Goal: Task Accomplishment & Management: Use online tool/utility

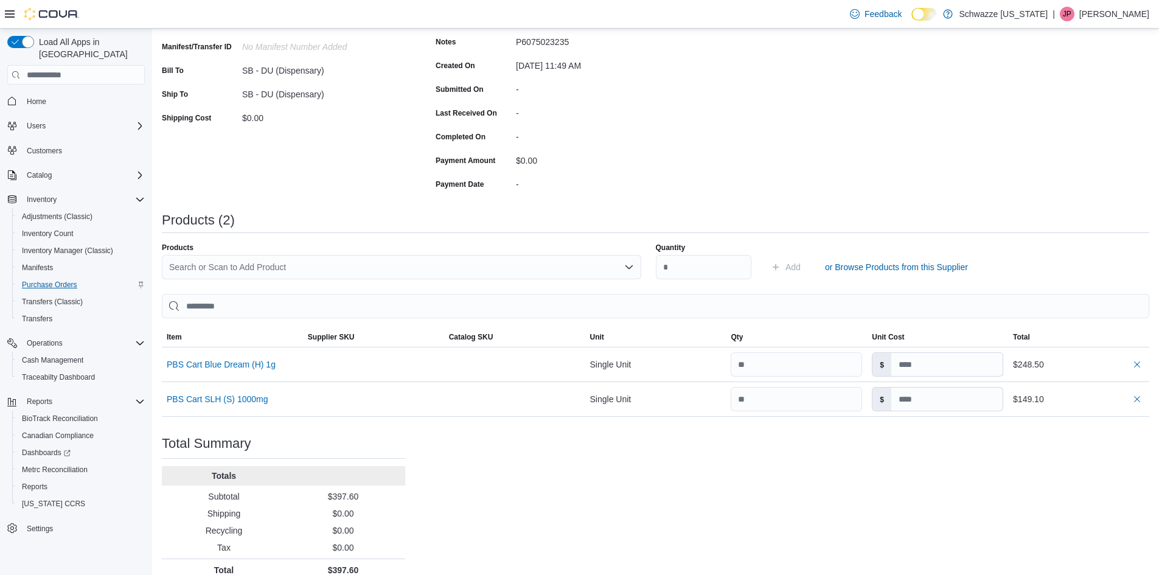
scroll to position [198, 0]
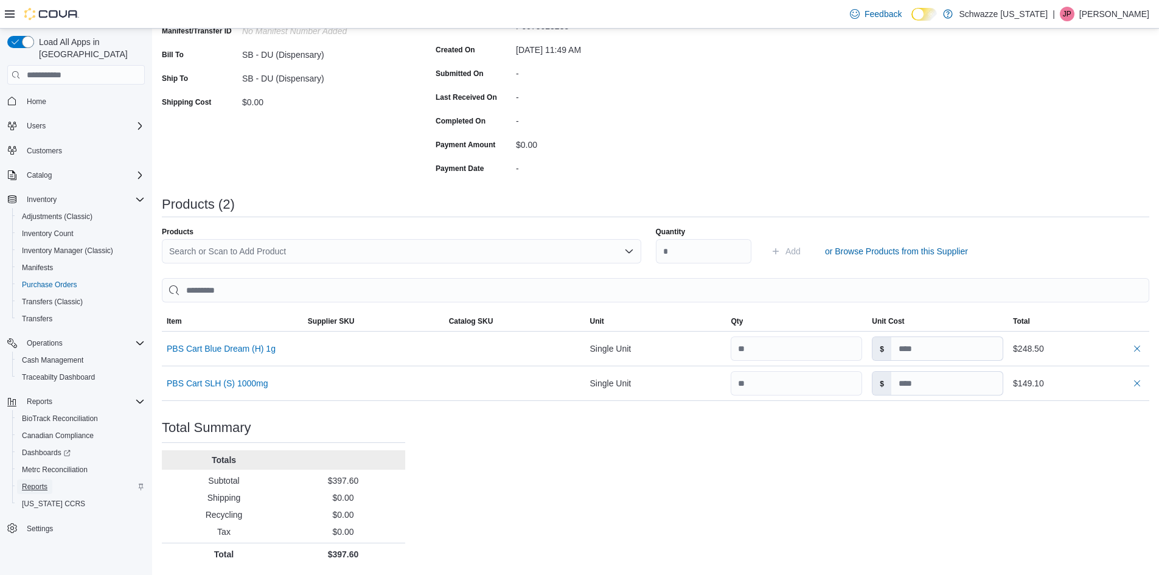
click at [44, 482] on span "Reports" at bounding box center [35, 487] width 26 height 10
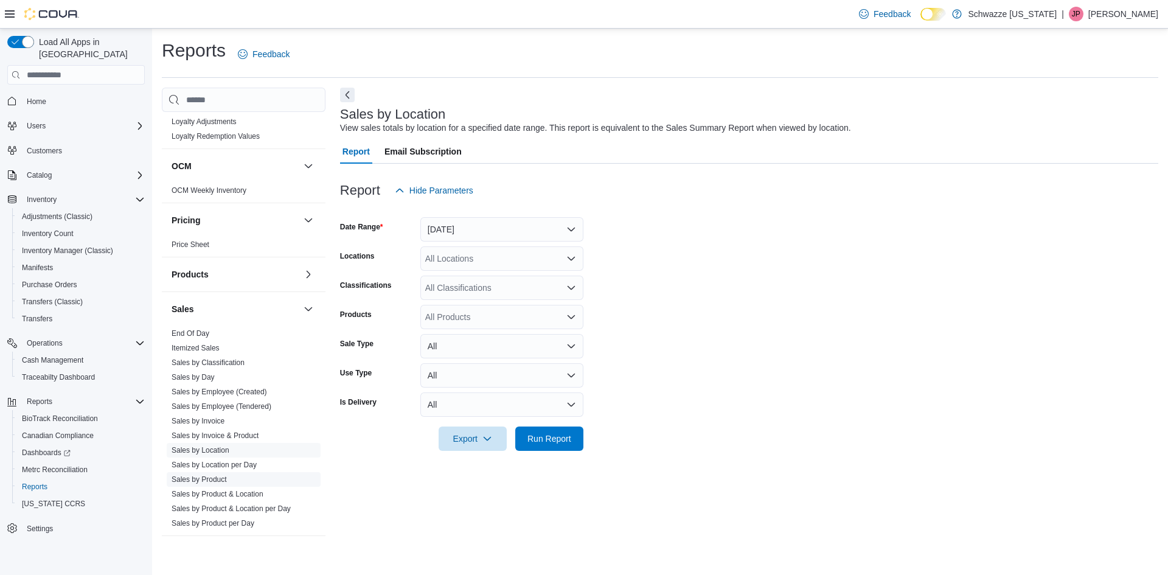
scroll to position [762, 0]
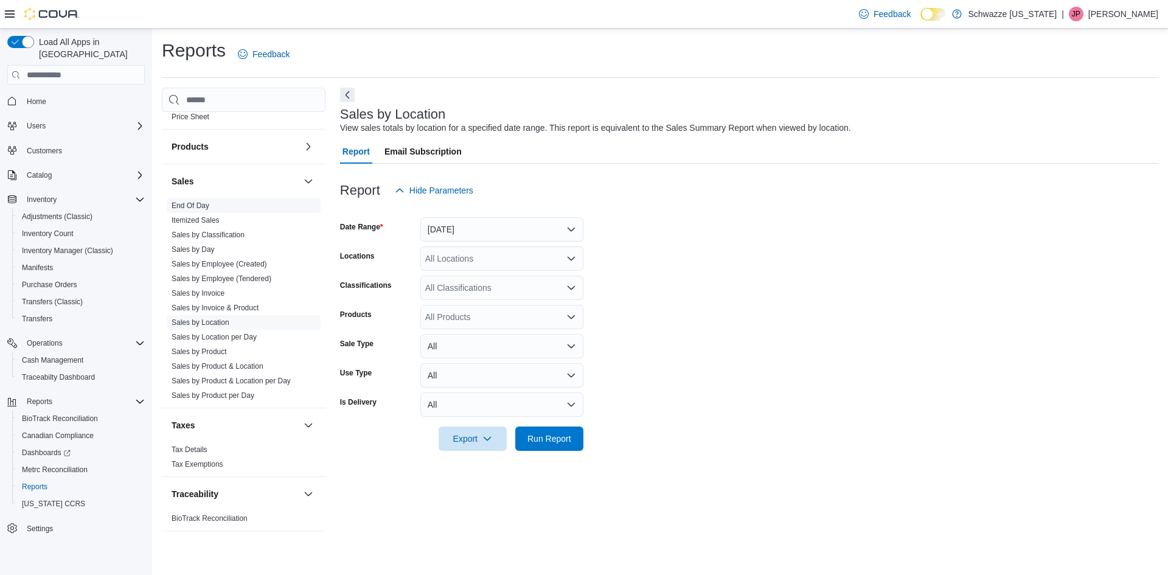
click at [194, 201] on link "End Of Day" at bounding box center [191, 205] width 38 height 9
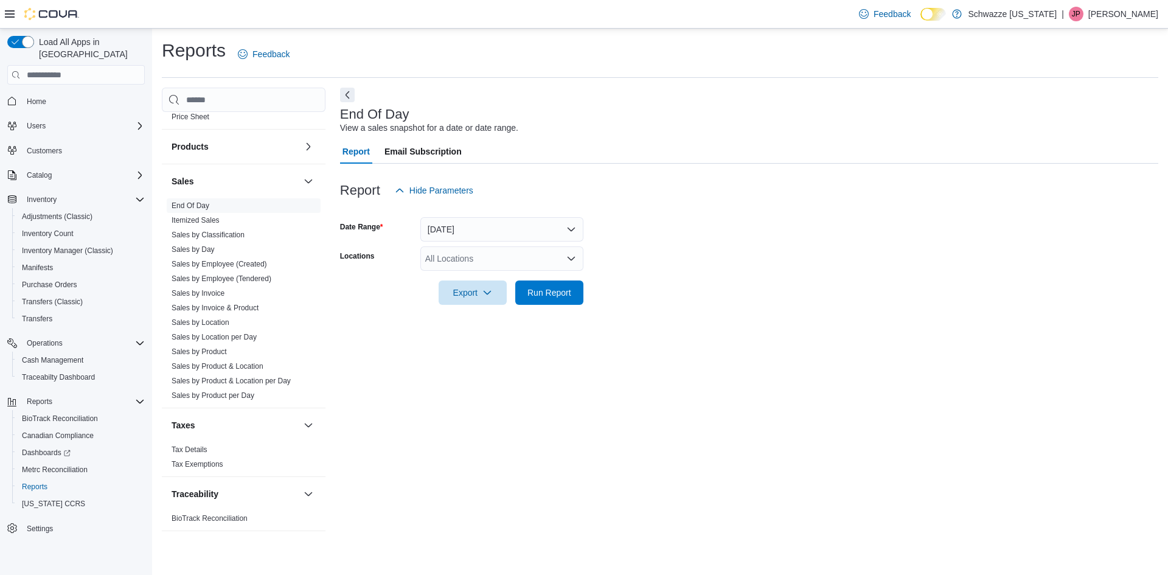
click at [456, 251] on div "All Locations" at bounding box center [501, 258] width 163 height 24
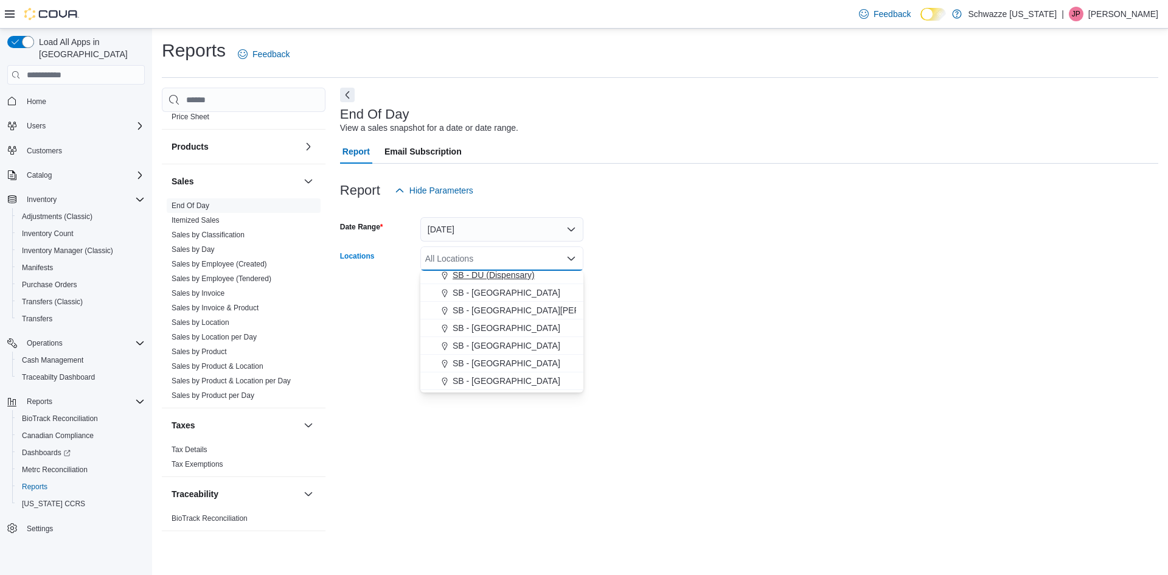
click at [503, 282] on button "SB - DU (Dispensary)" at bounding box center [501, 276] width 163 height 18
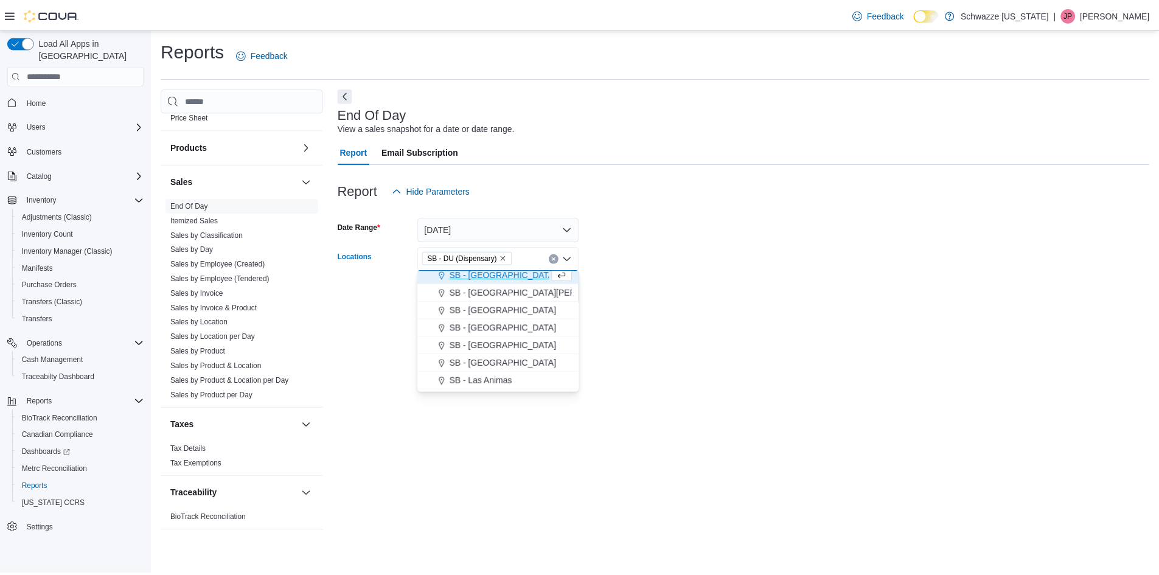
scroll to position [300, 0]
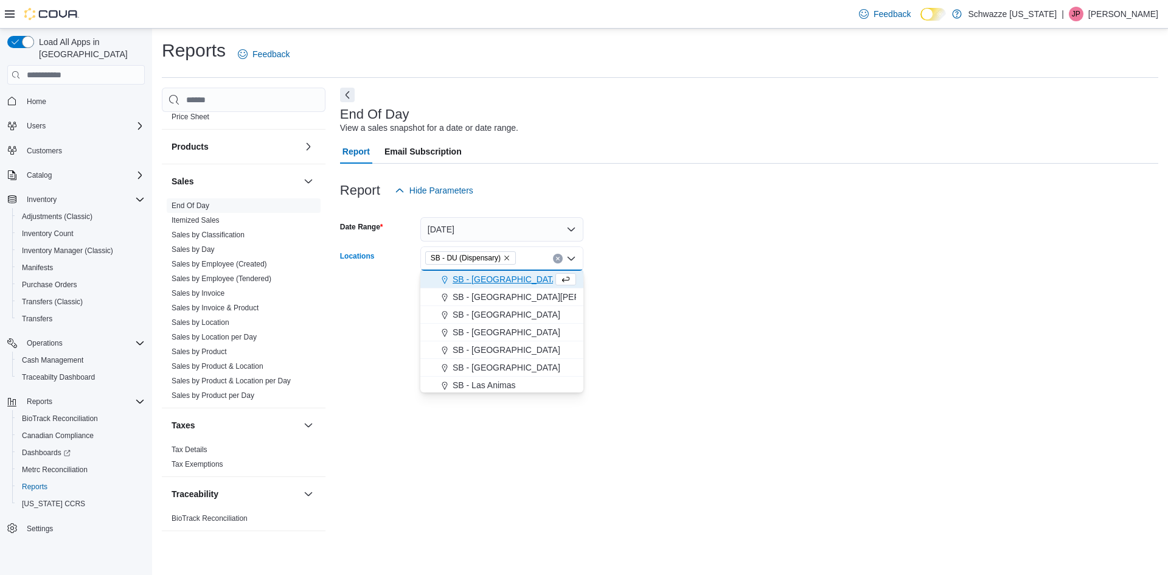
click at [650, 254] on form "Date Range [DATE] Locations SB - DU (Dispensary) Combo box. Selected. SB - DU (…" at bounding box center [749, 254] width 818 height 102
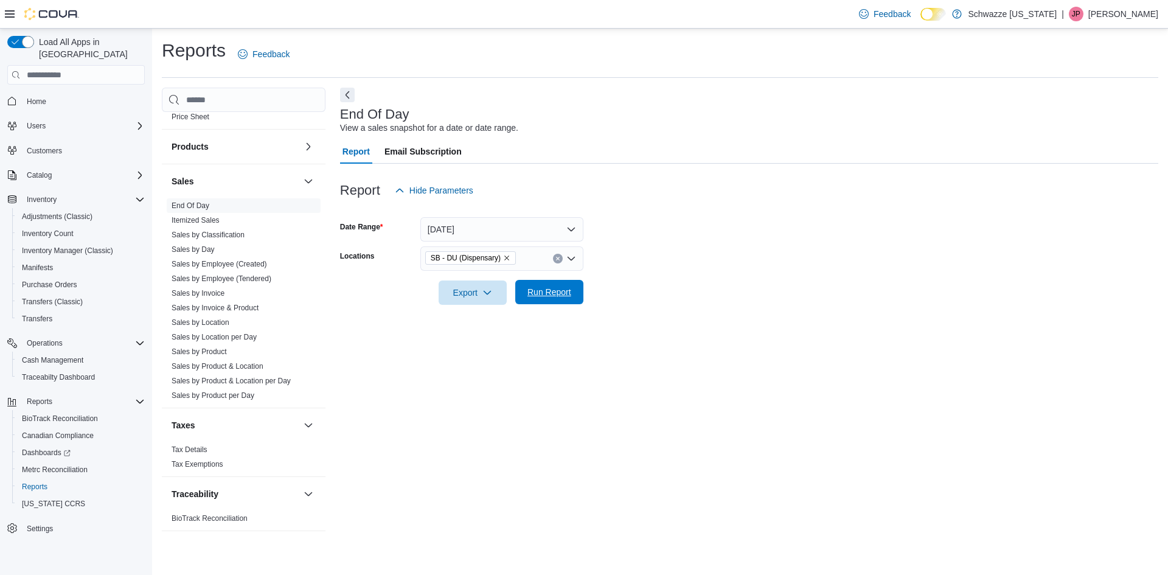
click at [562, 288] on span "Run Report" at bounding box center [550, 292] width 44 height 12
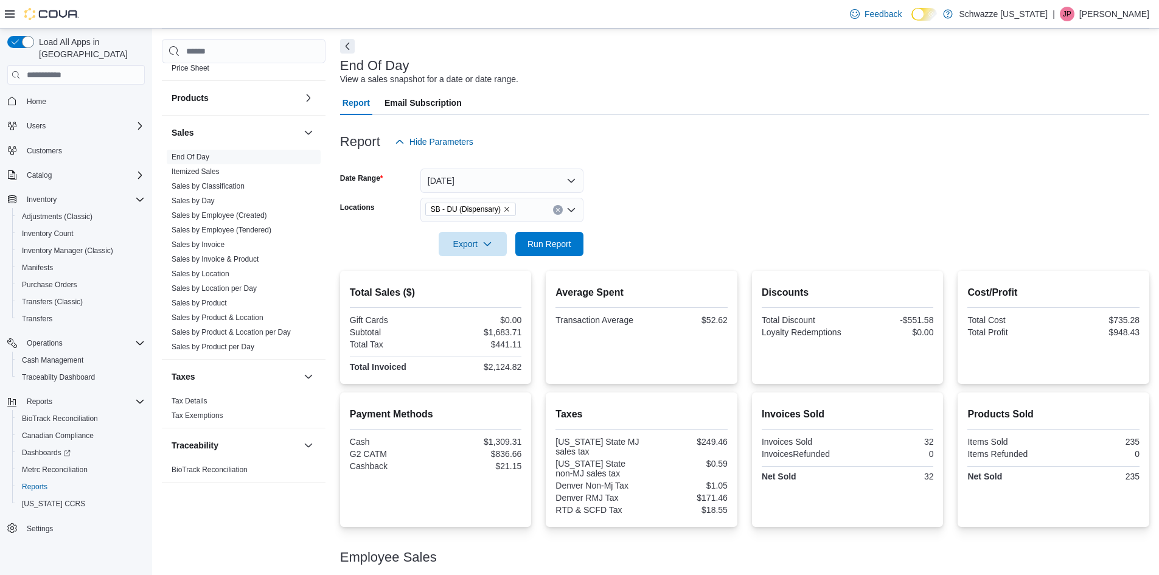
scroll to position [152, 0]
